Goal: Go to known website: Access a specific website the user already knows

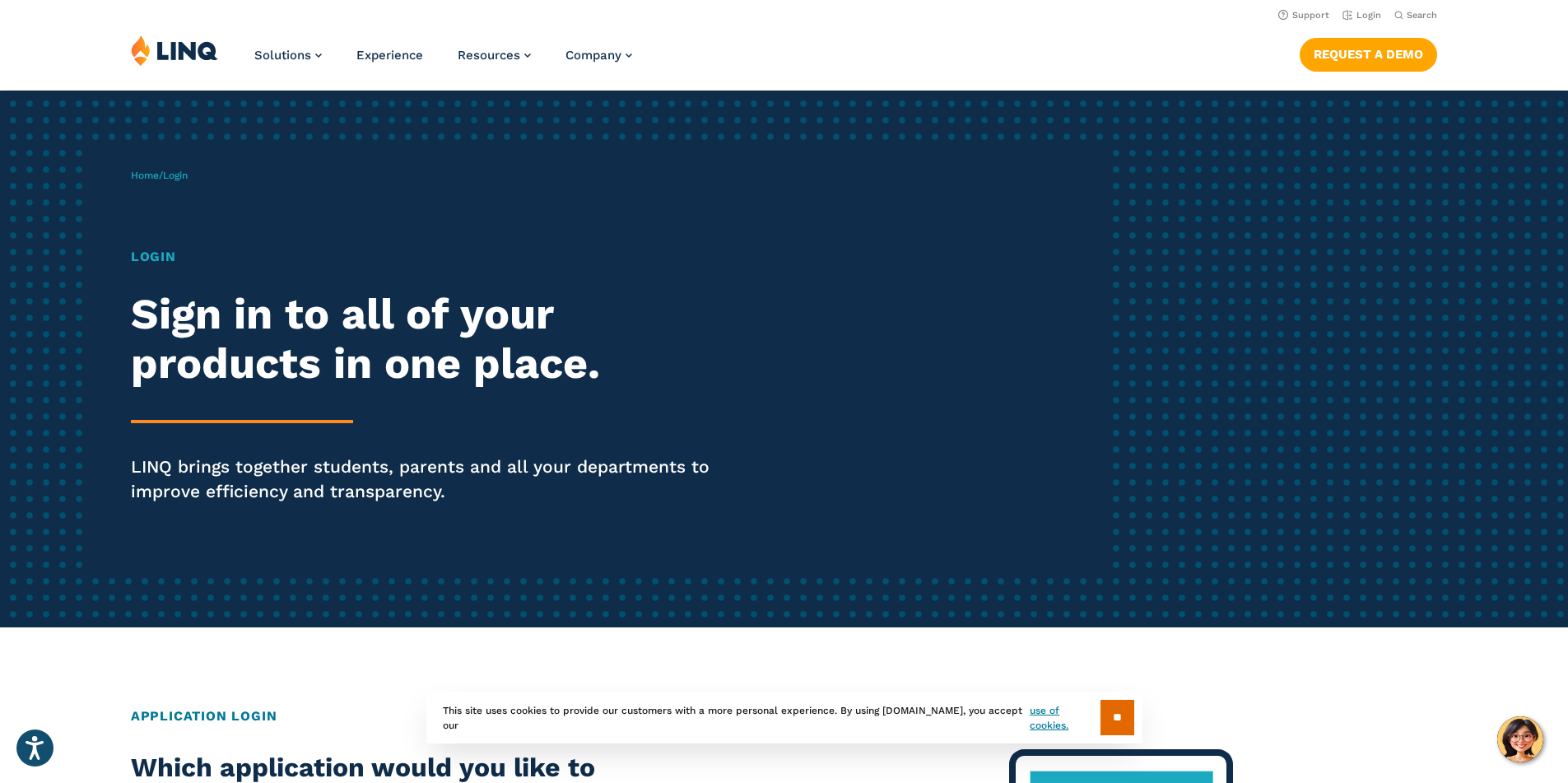
click at [171, 254] on h1 "Login" at bounding box center [433, 257] width 604 height 20
click at [195, 186] on div "Home / Login Login Sign in to all of your products in one place. LINQ brings to…" at bounding box center [621, 358] width 979 height 421
